Goal: Task Accomplishment & Management: Manage account settings

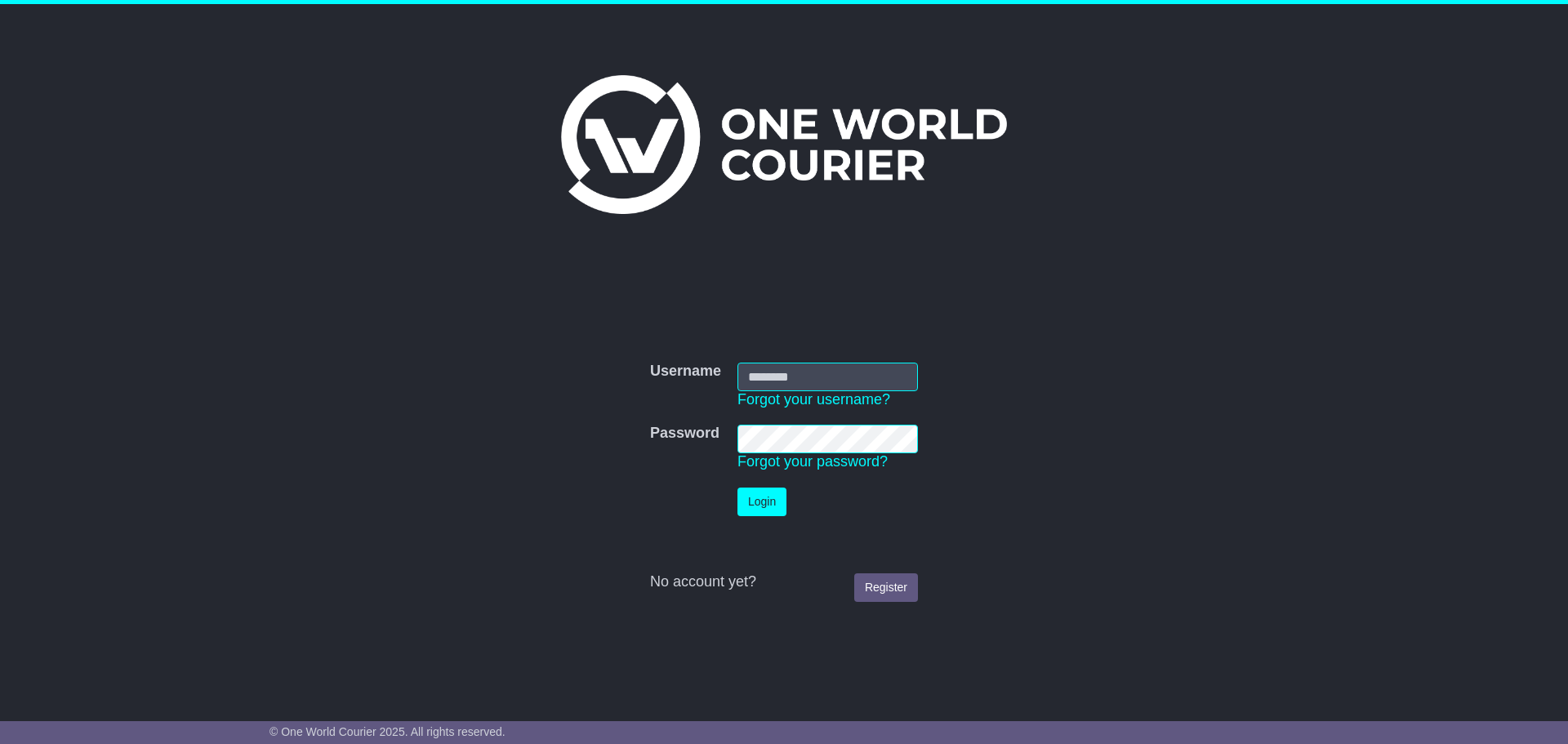
type input "**********"
click at [771, 492] on button "Login" at bounding box center [762, 502] width 49 height 29
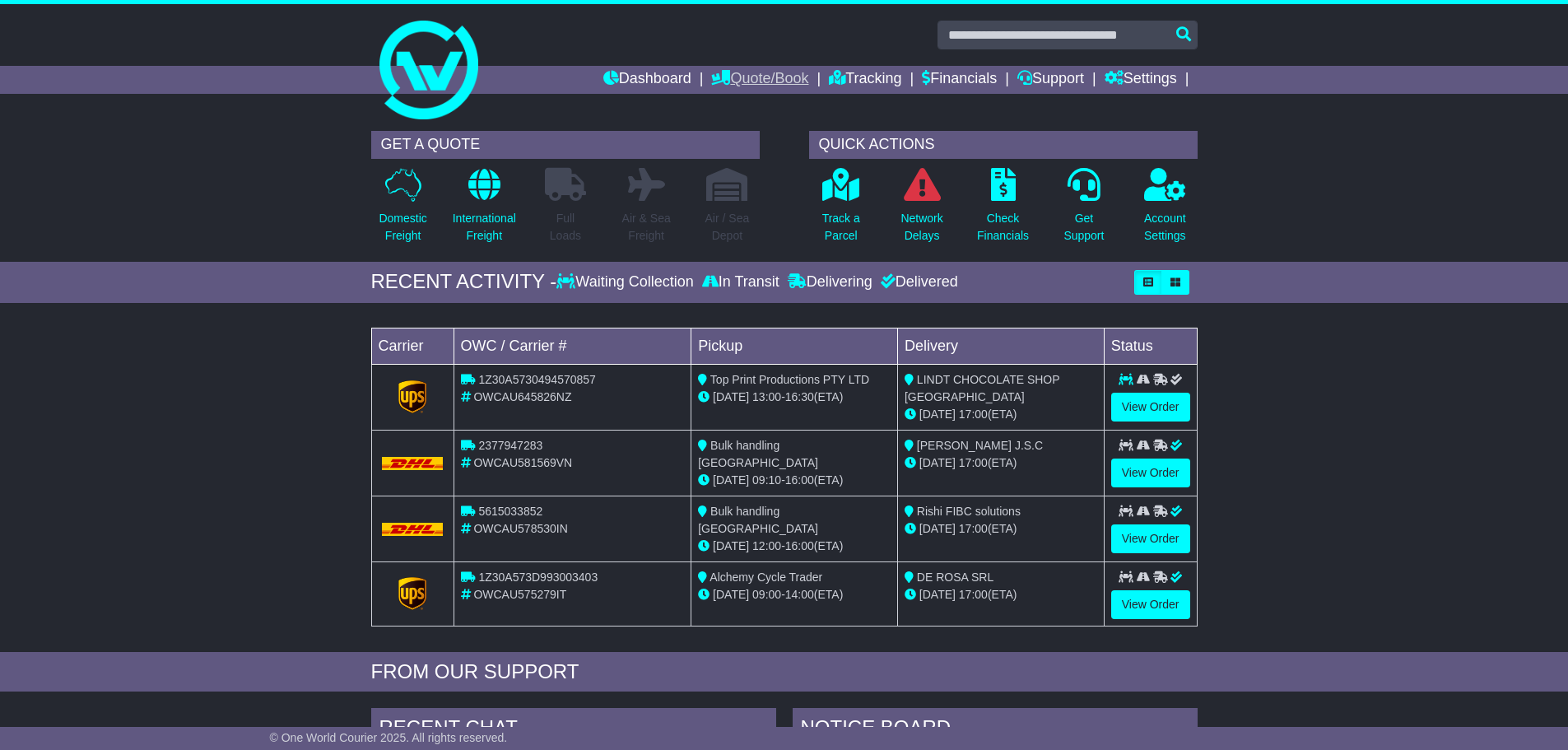
click at [768, 77] on link "Quote/Book" at bounding box center [759, 80] width 97 height 28
click at [736, 122] on link "International" at bounding box center [777, 126] width 130 height 18
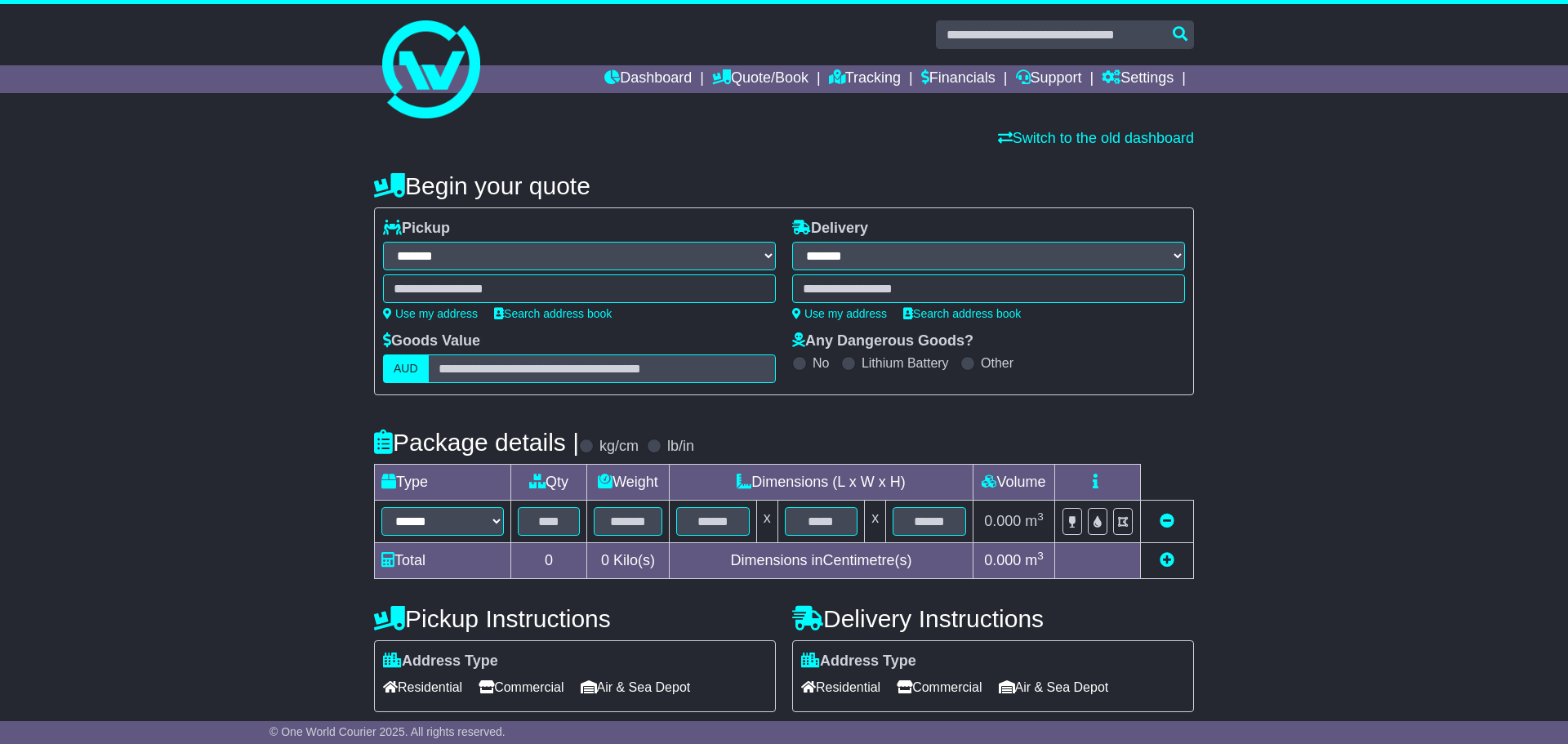
select select "**"
click at [598, 69] on link "Dashboard" at bounding box center [642, 80] width 87 height 28
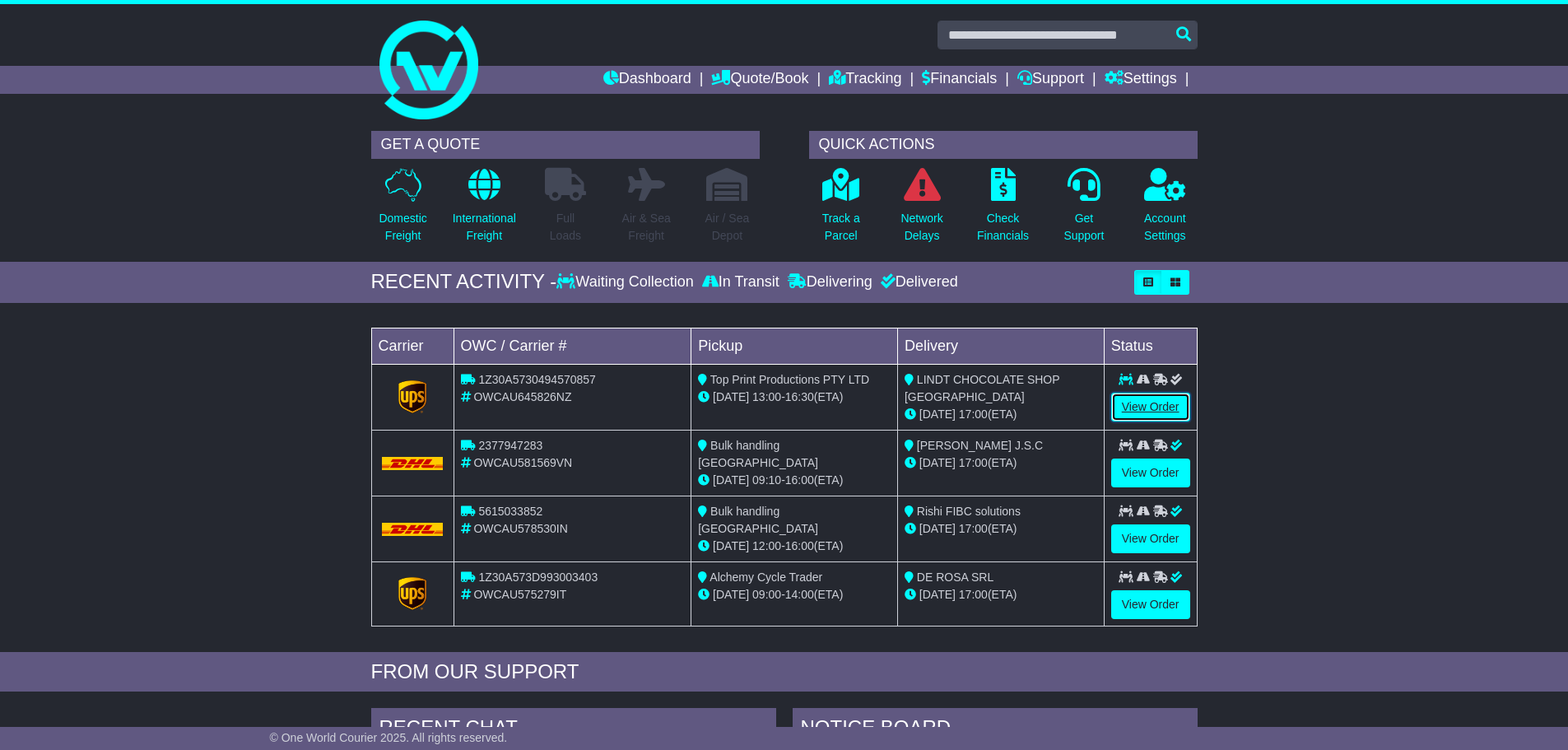
click at [1146, 405] on link "View Order" at bounding box center [1151, 406] width 79 height 29
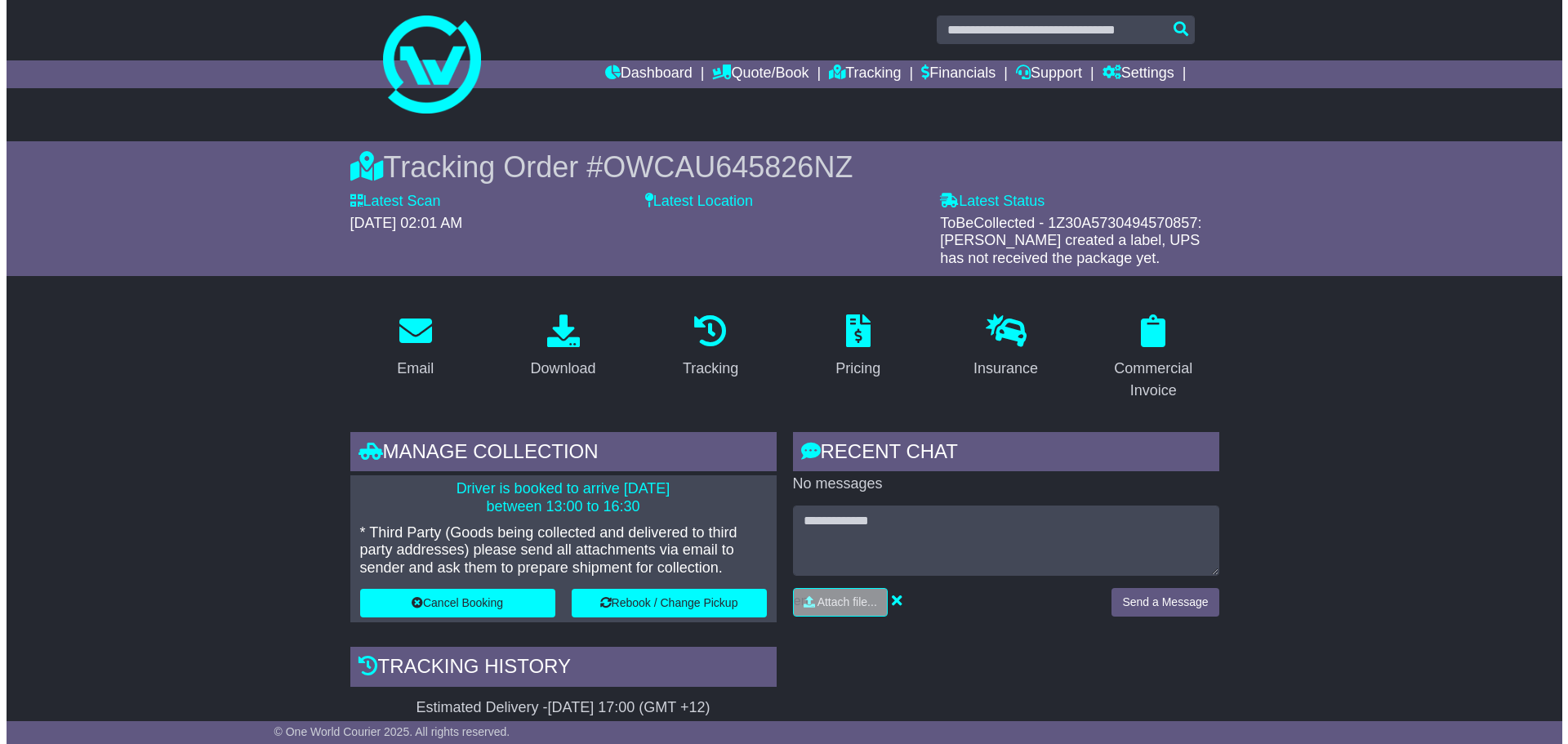
scroll to position [245, 0]
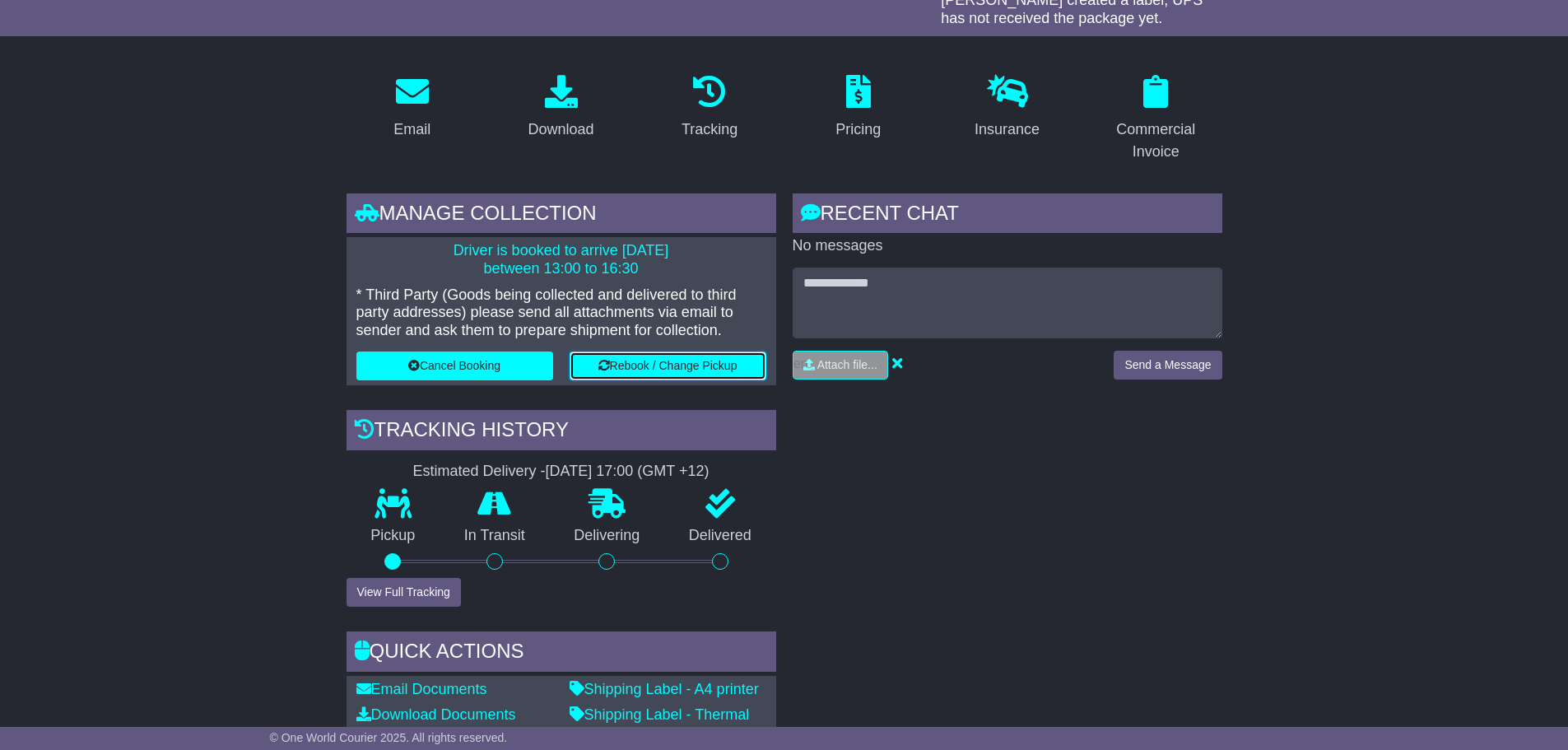
click at [658, 375] on button "Rebook / Change Pickup" at bounding box center [668, 365] width 197 height 29
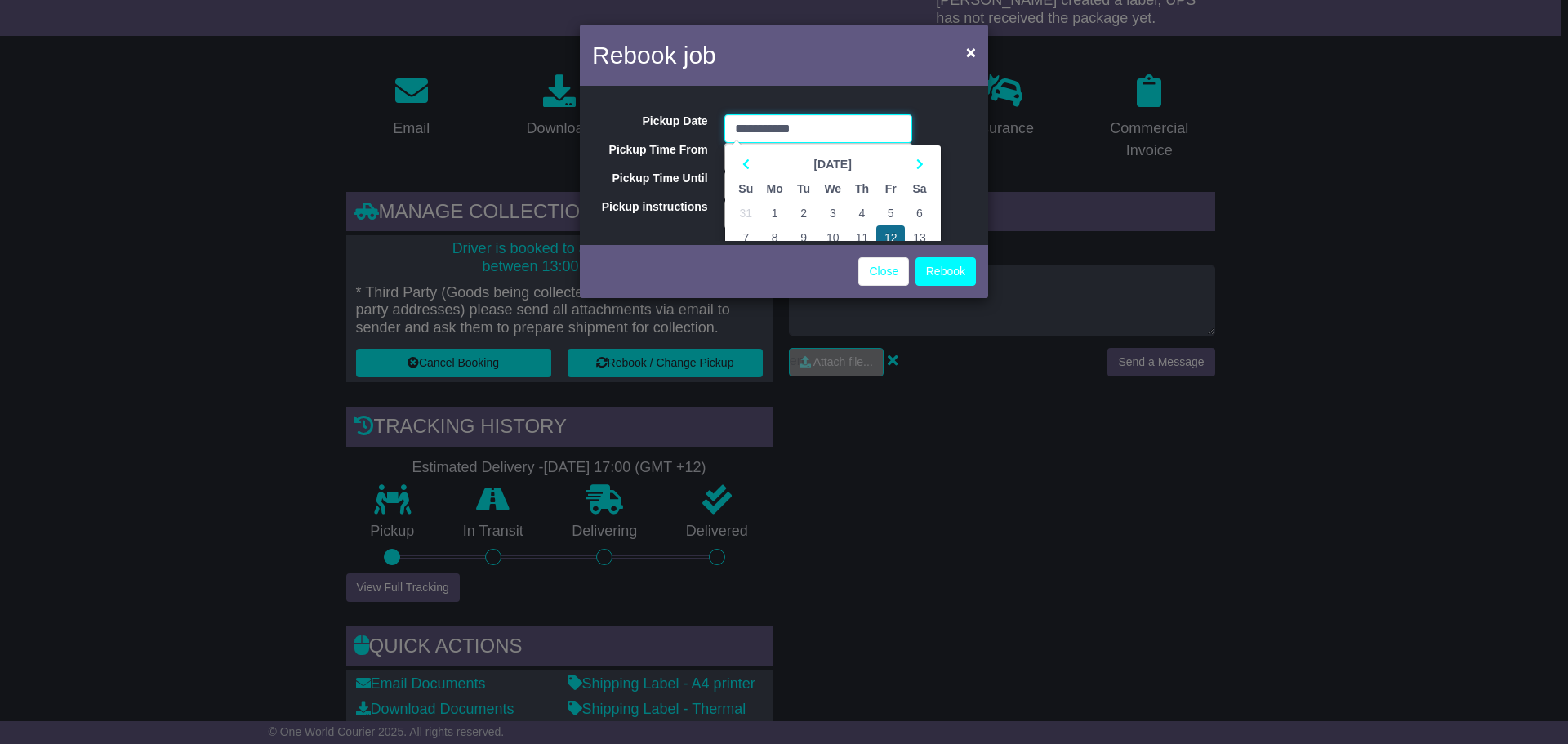
click at [892, 231] on td "12" at bounding box center [890, 238] width 29 height 24
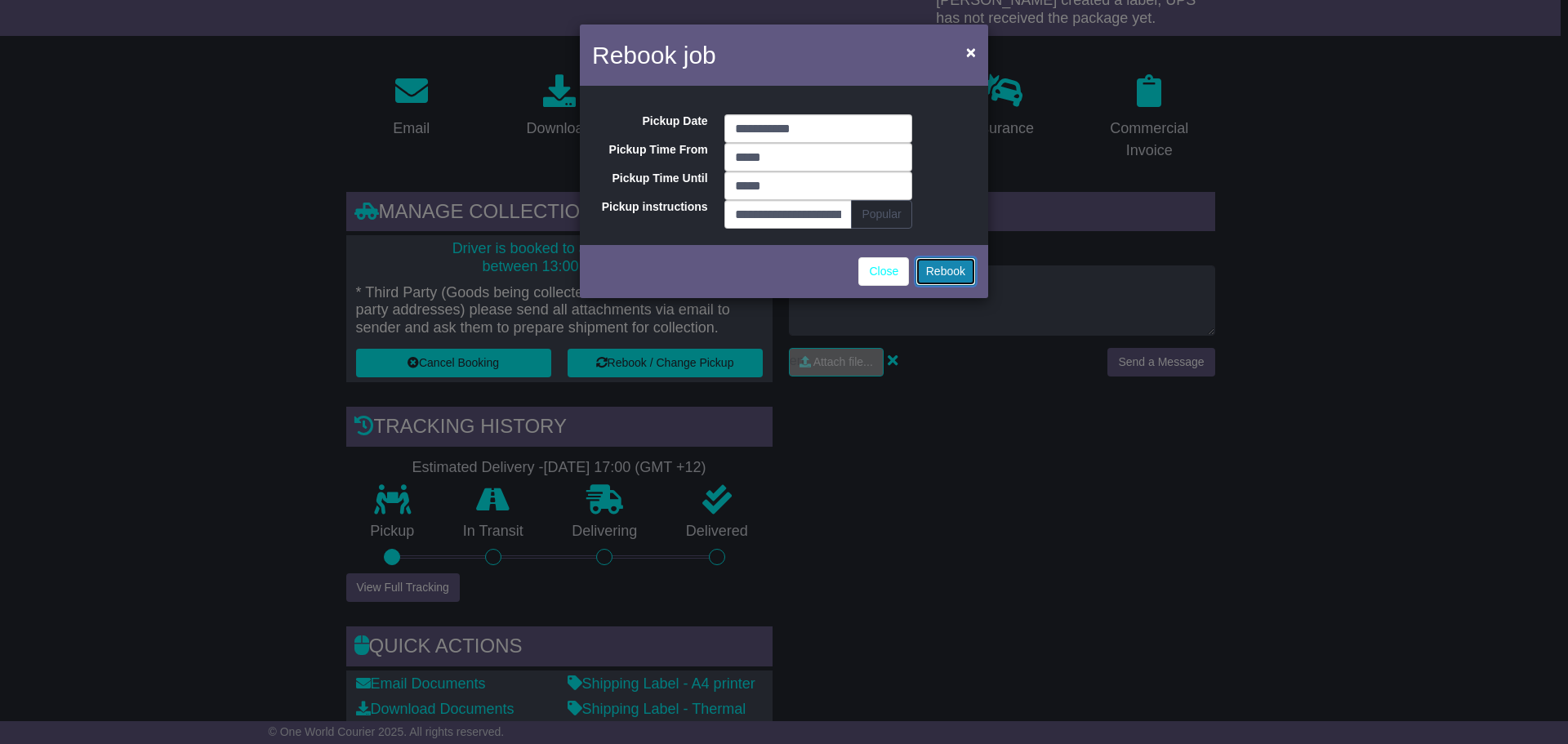
click at [950, 269] on button "Rebook" at bounding box center [946, 271] width 61 height 29
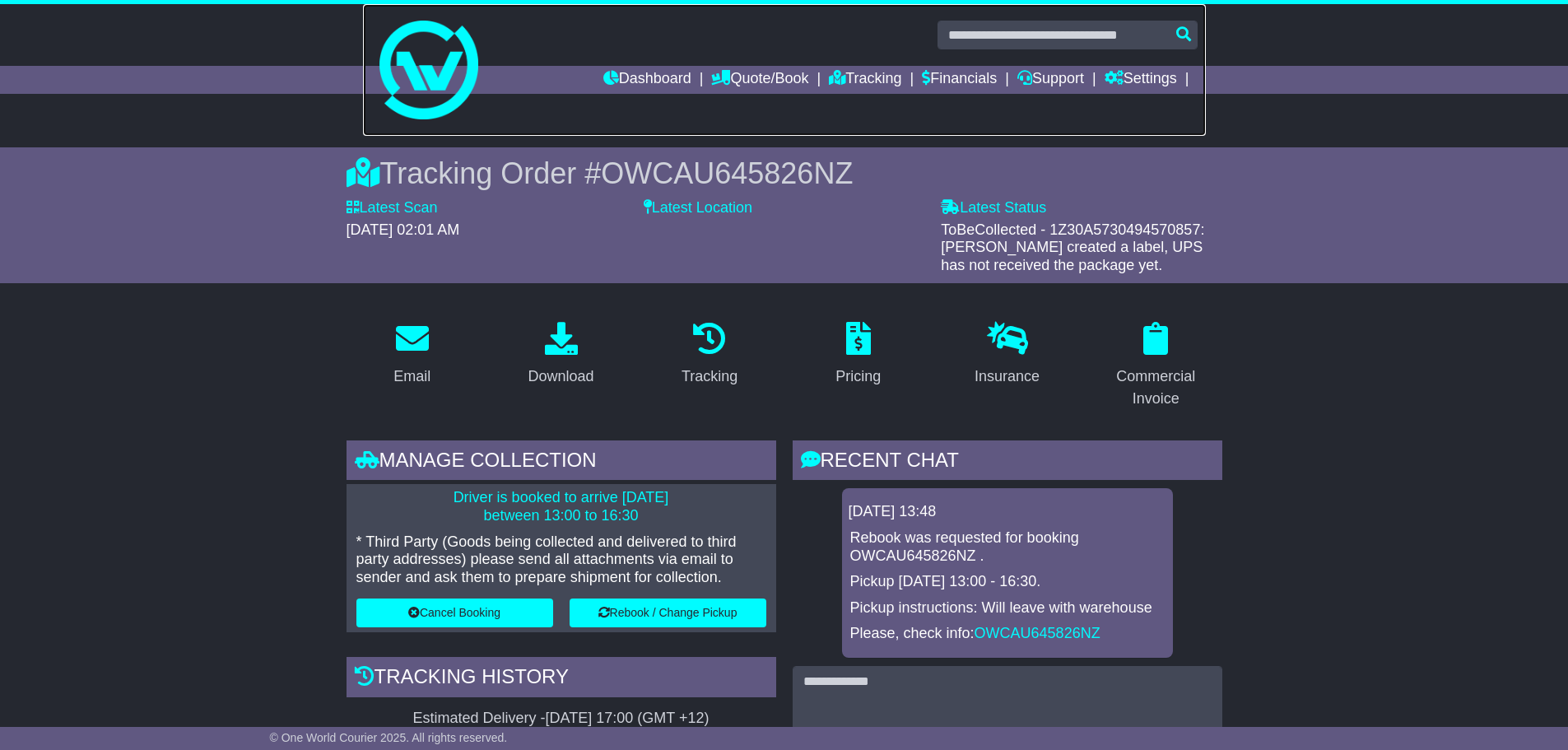
click at [433, 58] on img at bounding box center [428, 70] width 98 height 99
